Goal: Information Seeking & Learning: Find contact information

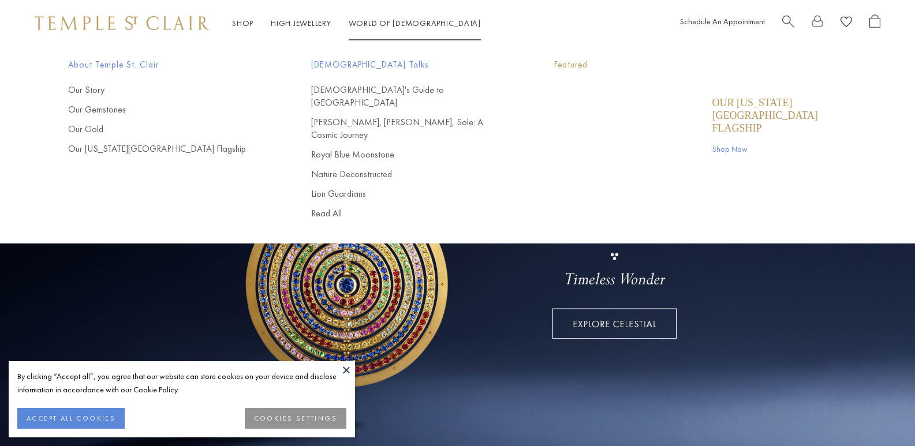
click at [434, 35] on div "Shop Shop Categories Amulets Pendants & Charms Lockets Chains & Leather Cords E…" at bounding box center [457, 23] width 915 height 46
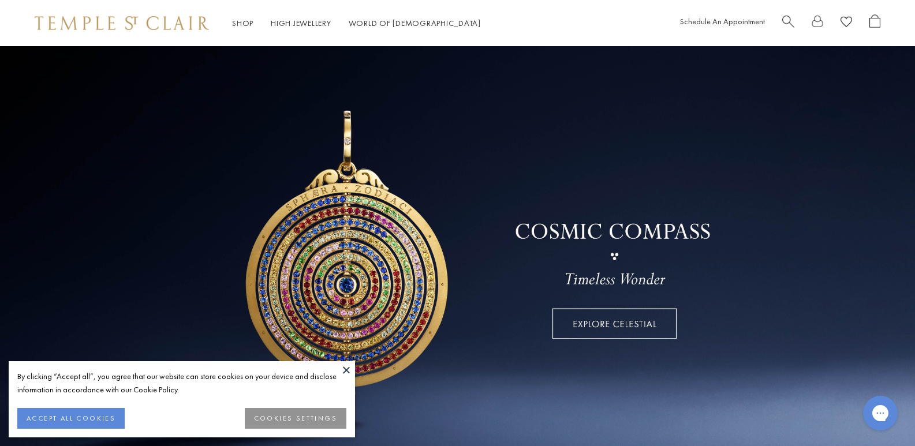
click at [348, 370] on button at bounding box center [346, 369] width 17 height 17
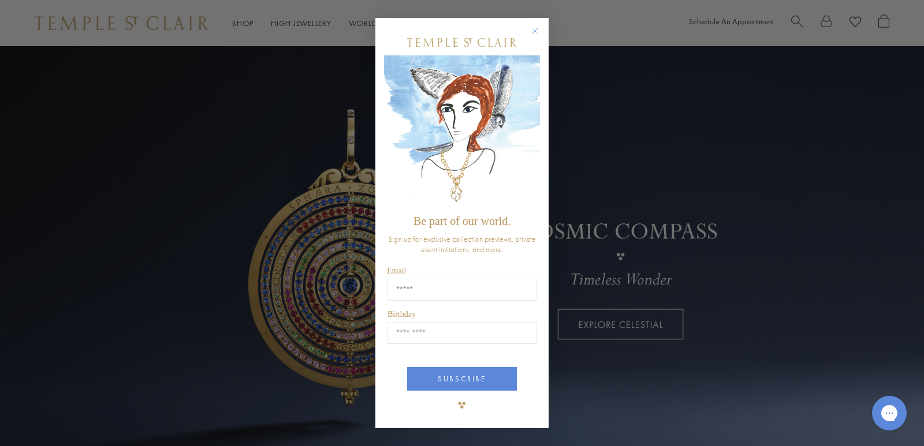
click at [535, 32] on circle "Close dialog" at bounding box center [535, 31] width 14 height 14
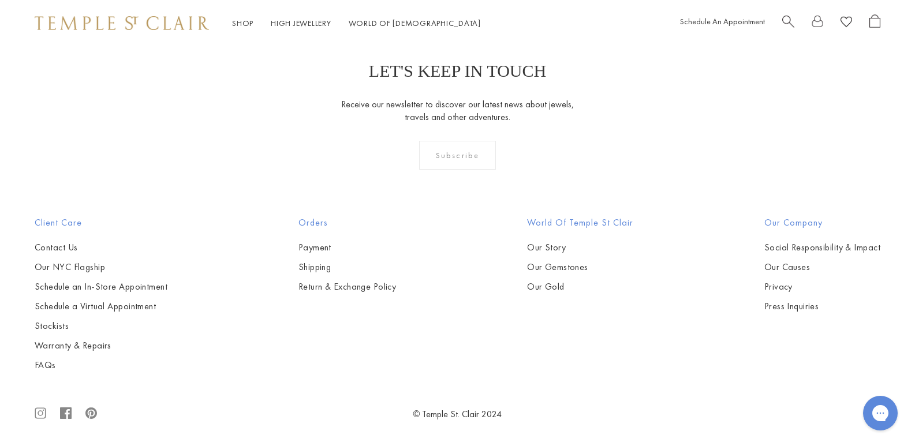
scroll to position [3421, 0]
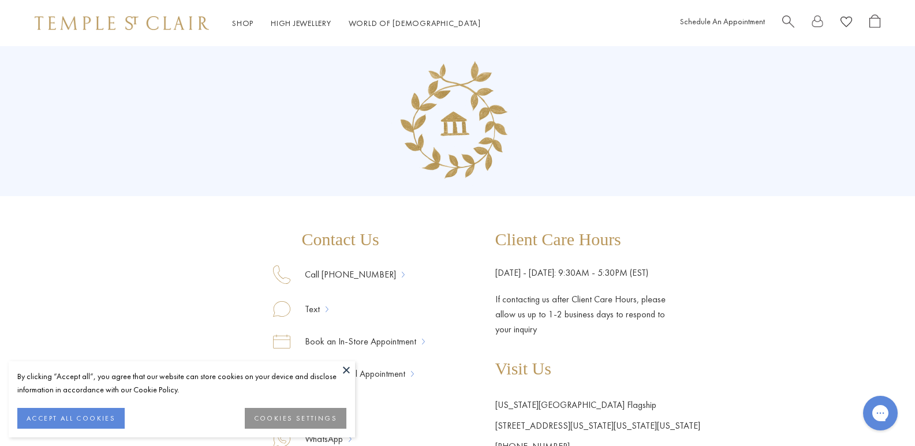
click at [346, 371] on button at bounding box center [346, 369] width 17 height 17
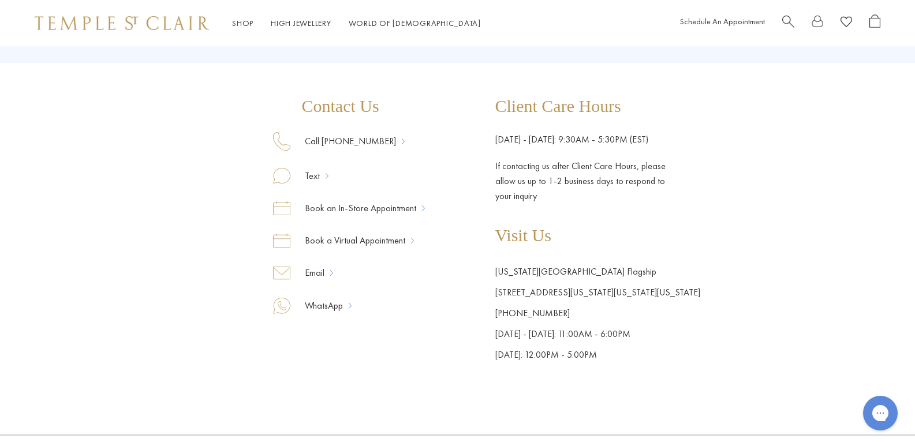
scroll to position [231, 0]
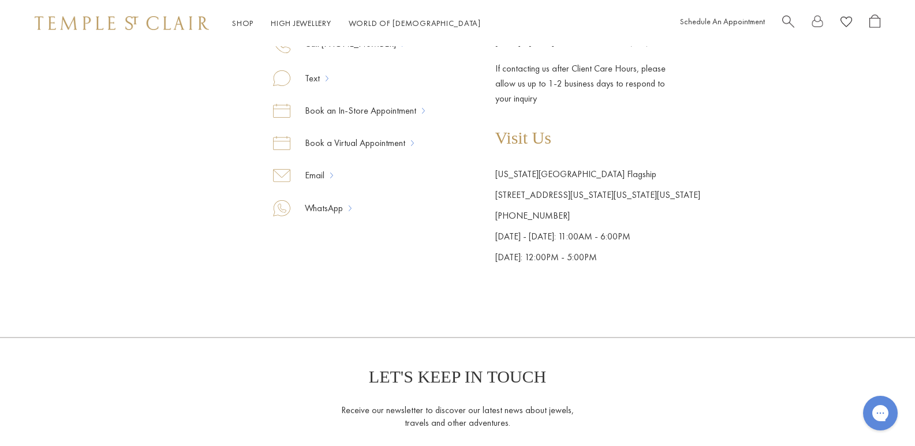
click at [509, 193] on div "Contact Us Call 877-494-8317 Text Book an In-Store Appointment Book a Virtual A…" at bounding box center [457, 134] width 485 height 268
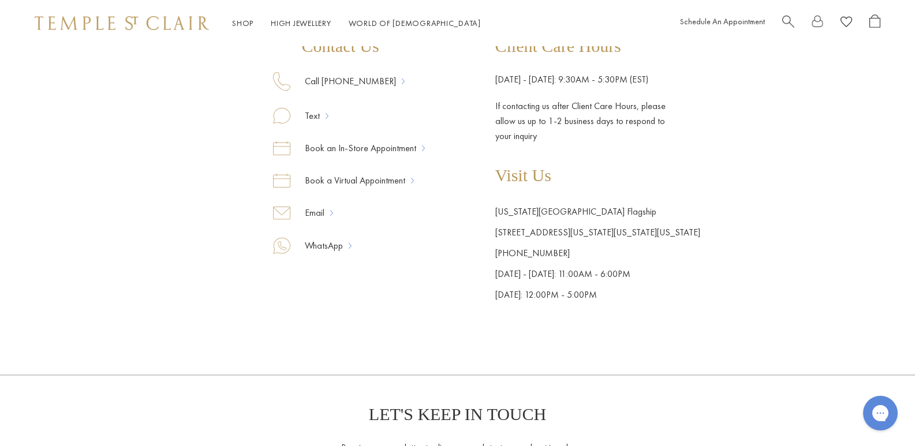
scroll to position [173, 0]
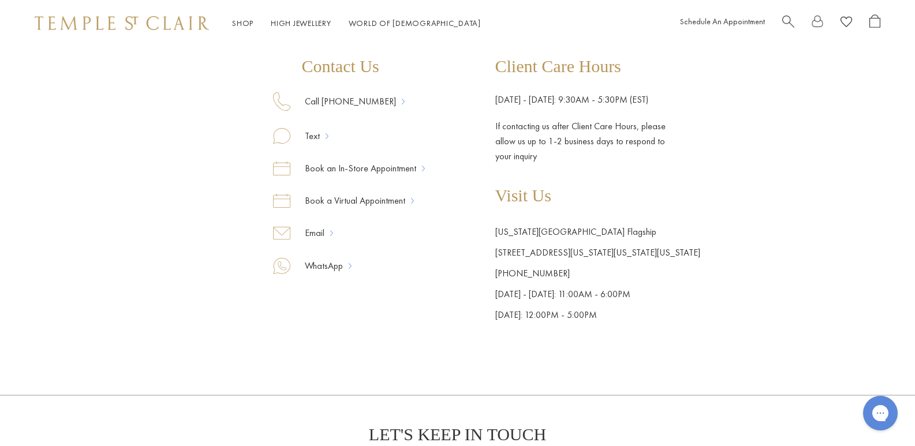
drag, startPoint x: 505, startPoint y: 250, endPoint x: 706, endPoint y: 252, distance: 200.4
click at [706, 252] on div "Contact Us Call 877-494-8317 Text Book an In-Store Appointment Book a Virtual A…" at bounding box center [457, 99] width 915 height 453
copy link "803 Washington Street, New York, New York 10014"
click at [708, 210] on div "Contact Us Call 877-494-8317 Text Book an In-Store Appointment Book a Virtual A…" at bounding box center [457, 99] width 915 height 453
drag, startPoint x: 577, startPoint y: 274, endPoint x: 509, endPoint y: 274, distance: 68.7
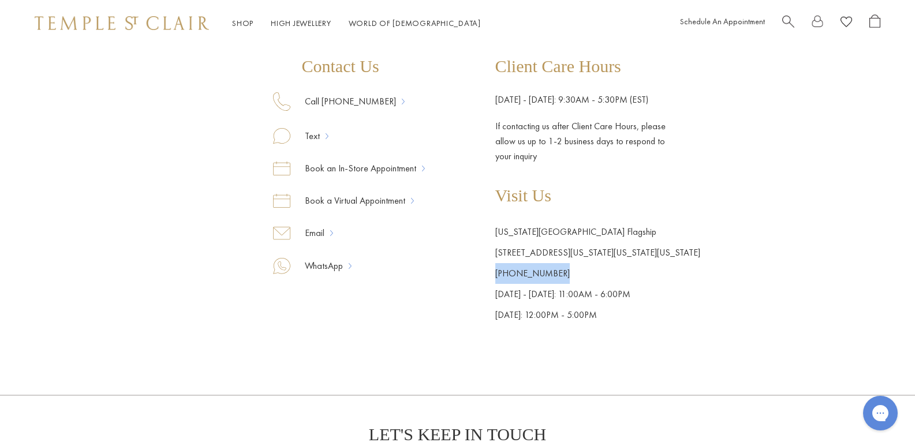
click at [509, 274] on div "Contact Us Call 877-494-8317 Text Book an In-Store Appointment Book a Virtual A…" at bounding box center [457, 192] width 485 height 268
copy link "(646)-652-3110"
click at [451, 363] on div "Shop Shop Categories Amulets Pendants & Charms Lockets Chains & Leather Cords E…" at bounding box center [457, 320] width 915 height 986
drag, startPoint x: 580, startPoint y: 272, endPoint x: 504, endPoint y: 275, distance: 75.7
click at [504, 275] on div "Contact Us Call 877-494-8317 Text Book an In-Store Appointment Book a Virtual A…" at bounding box center [457, 192] width 485 height 268
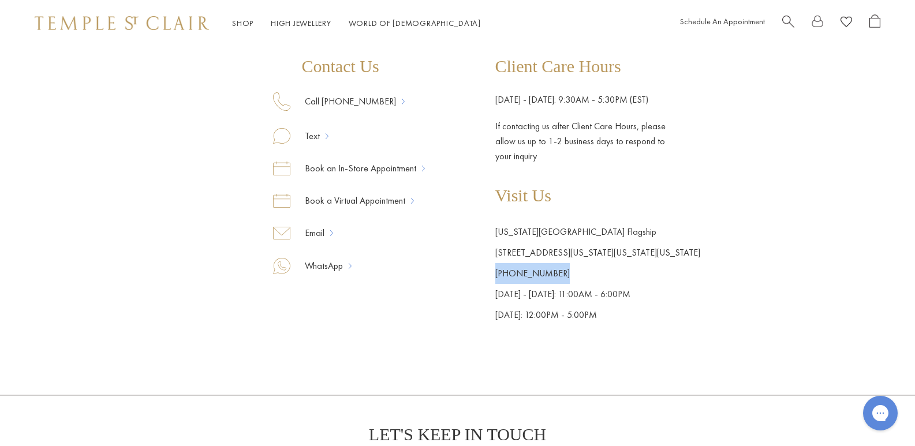
copy link "(646)-652-3110"
click at [375, 349] on div "Shop Shop Categories Amulets Pendants & Charms Lockets Chains & Leather Cords E…" at bounding box center [457, 320] width 915 height 986
